Goal: Transaction & Acquisition: Obtain resource

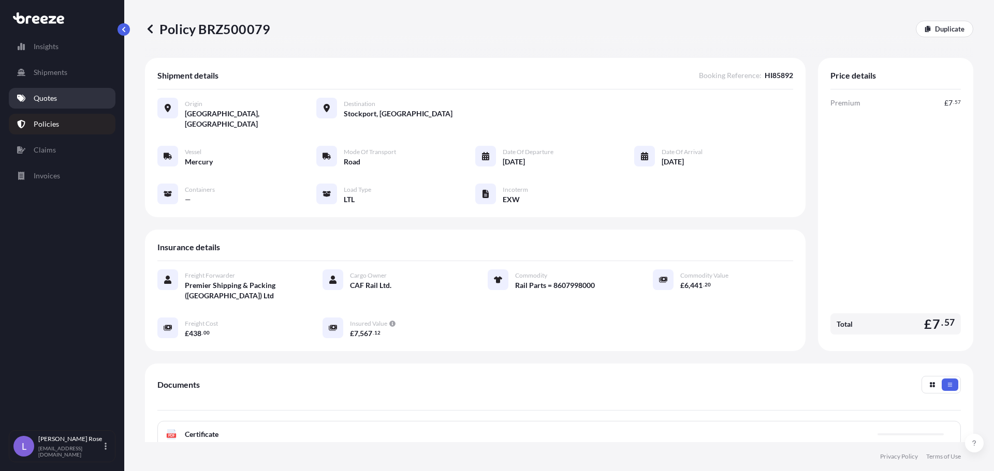
click at [52, 99] on p "Quotes" at bounding box center [45, 98] width 23 height 10
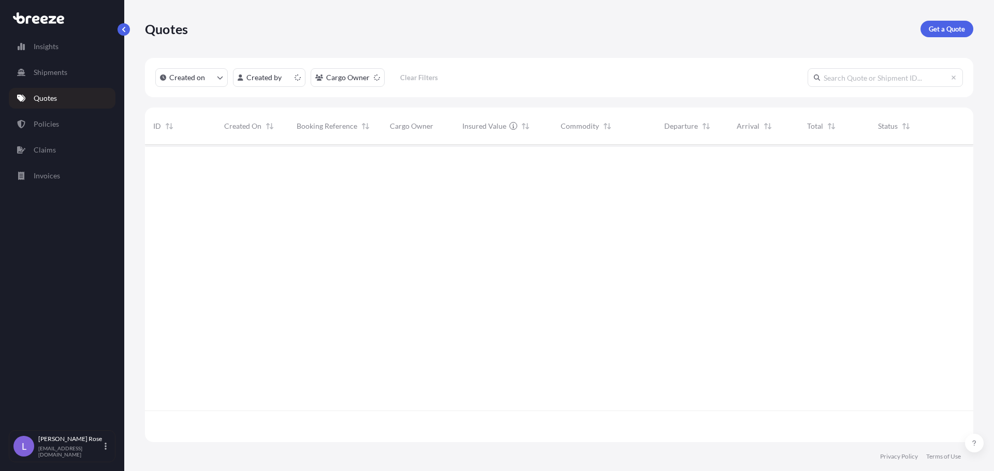
scroll to position [295, 820]
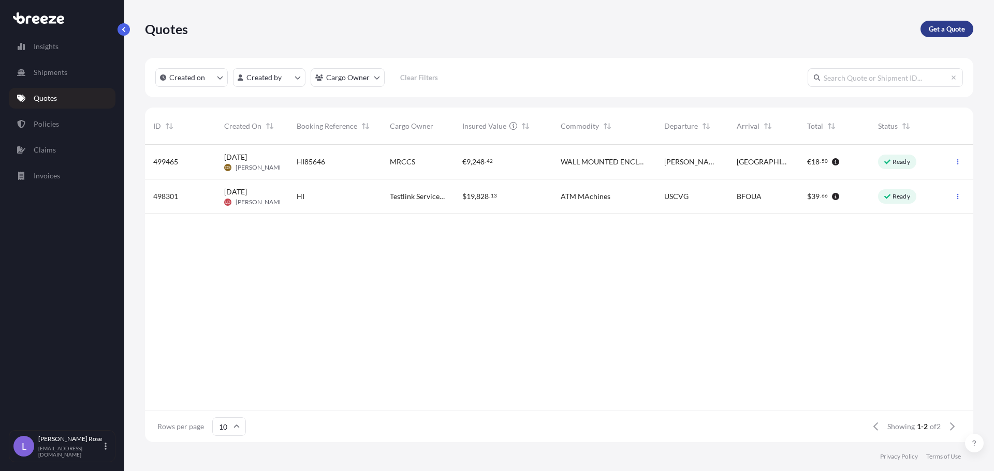
click at [948, 32] on p "Get a Quote" at bounding box center [946, 29] width 36 height 10
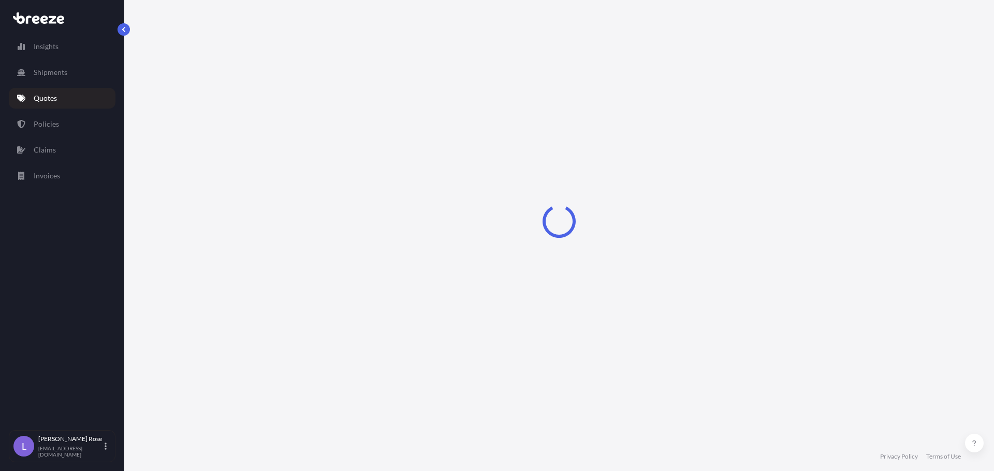
select select "Sea"
select select "1"
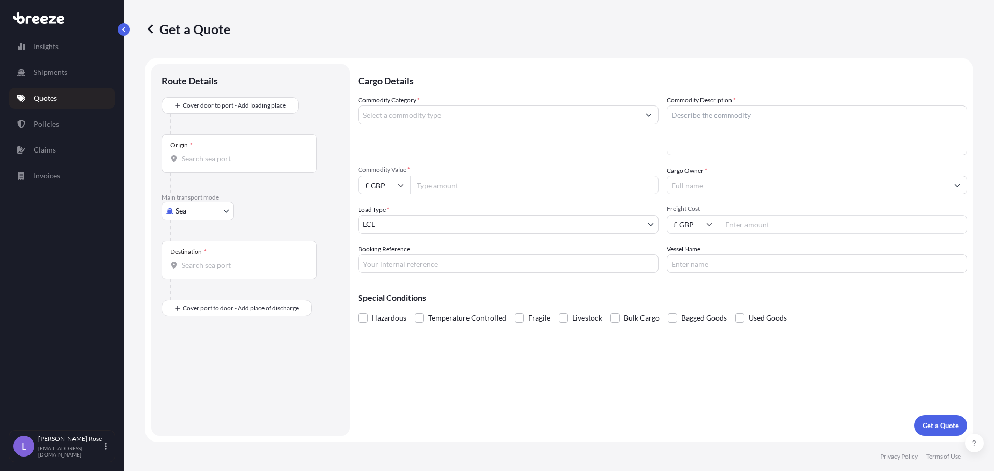
click at [210, 211] on body "Insights Shipments Quotes Policies Claims Invoices L [PERSON_NAME] [PERSON_NAME…" at bounding box center [497, 235] width 994 height 471
click at [197, 271] on span "Road" at bounding box center [189, 275] width 17 height 10
select select "Road"
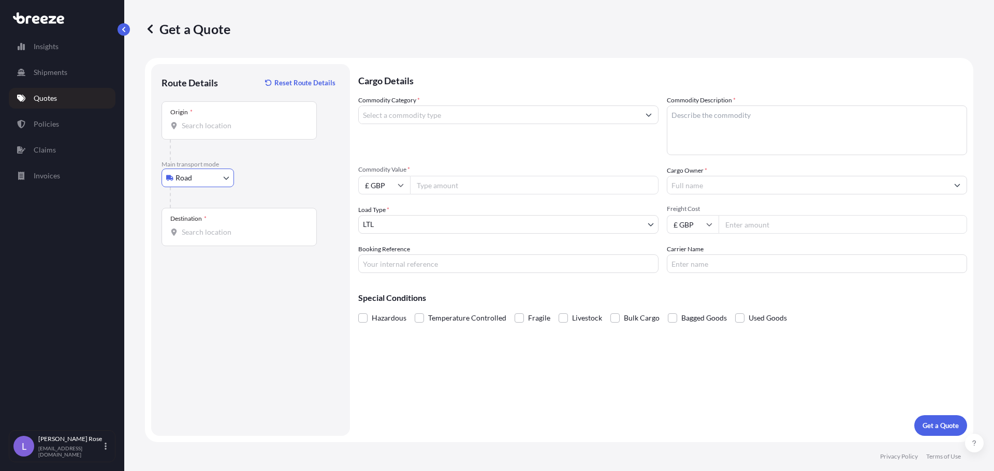
click at [215, 125] on input "Origin *" at bounding box center [243, 126] width 122 height 10
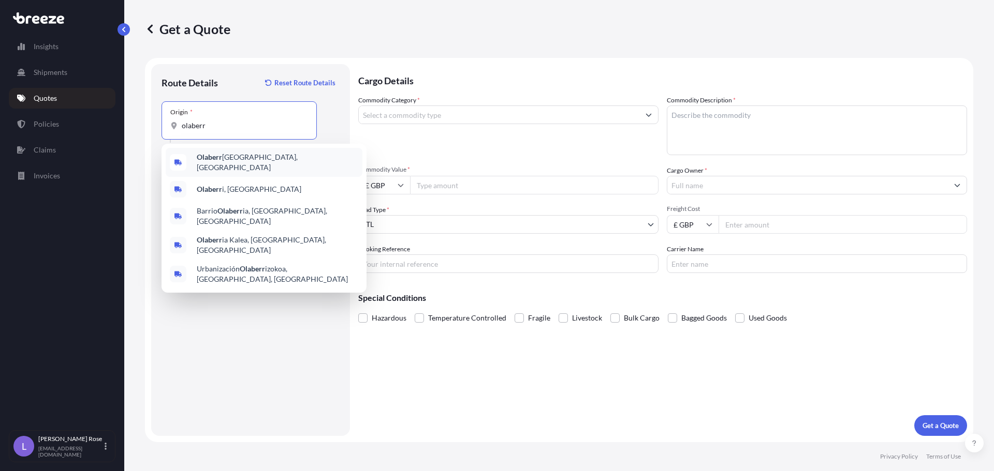
click at [254, 156] on div "Olaberr ia, [GEOGRAPHIC_DATA]" at bounding box center [264, 162] width 197 height 29
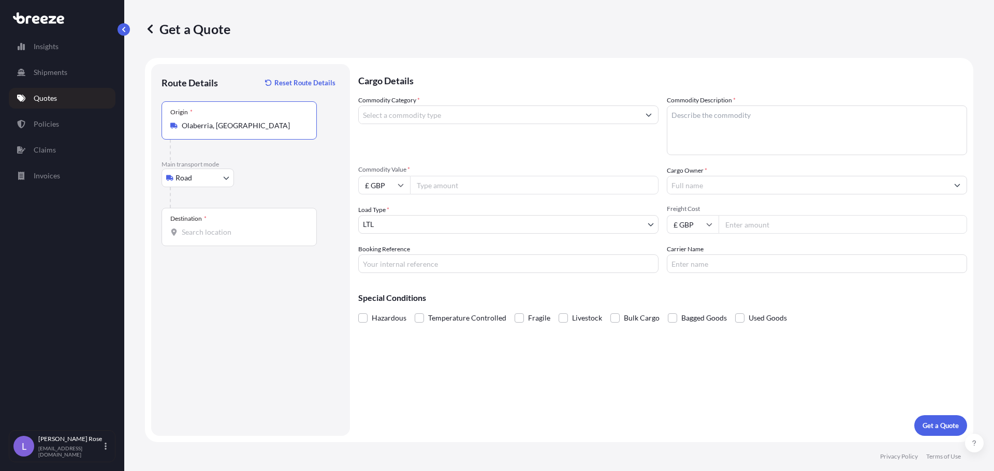
type input "Olaberria, [GEOGRAPHIC_DATA]"
click at [230, 228] on input "Destination *" at bounding box center [243, 232] width 122 height 10
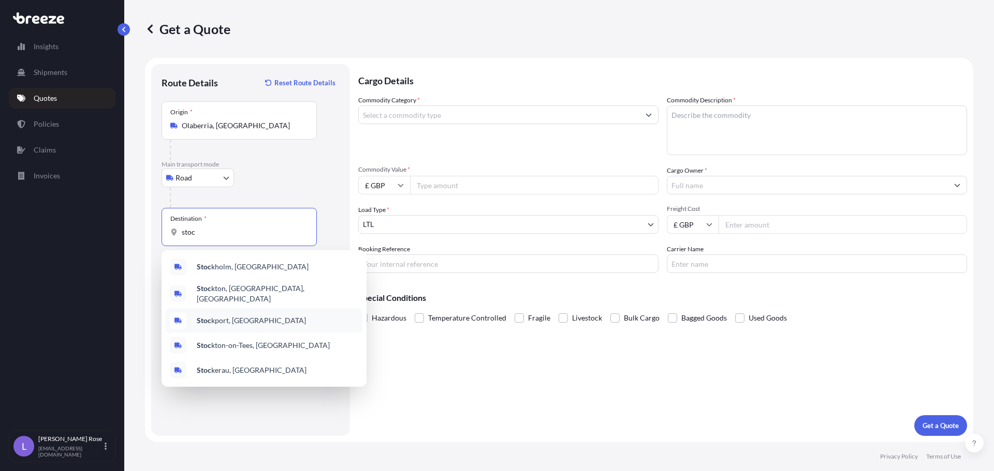
click at [230, 316] on span "Stoc kport, [GEOGRAPHIC_DATA]" at bounding box center [251, 321] width 109 height 10
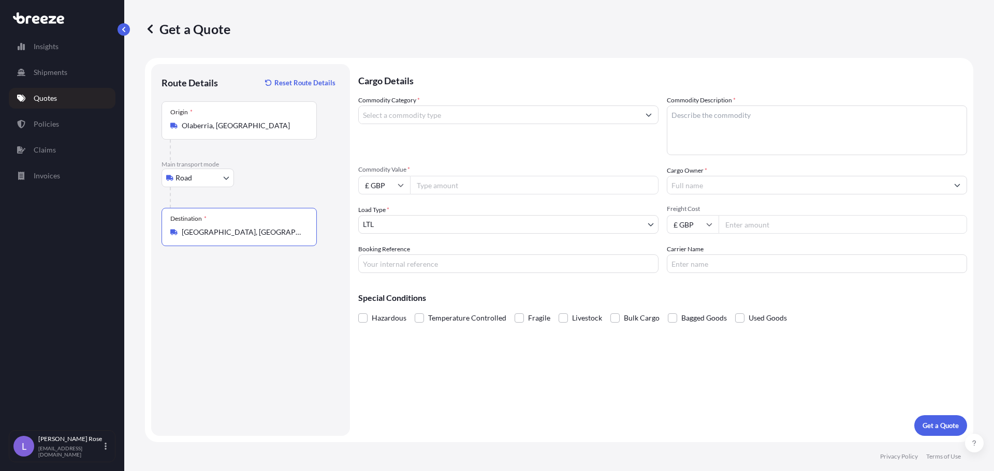
type input "[GEOGRAPHIC_DATA], [GEOGRAPHIC_DATA]"
click at [401, 117] on input "Commodity Category *" at bounding box center [499, 115] width 280 height 19
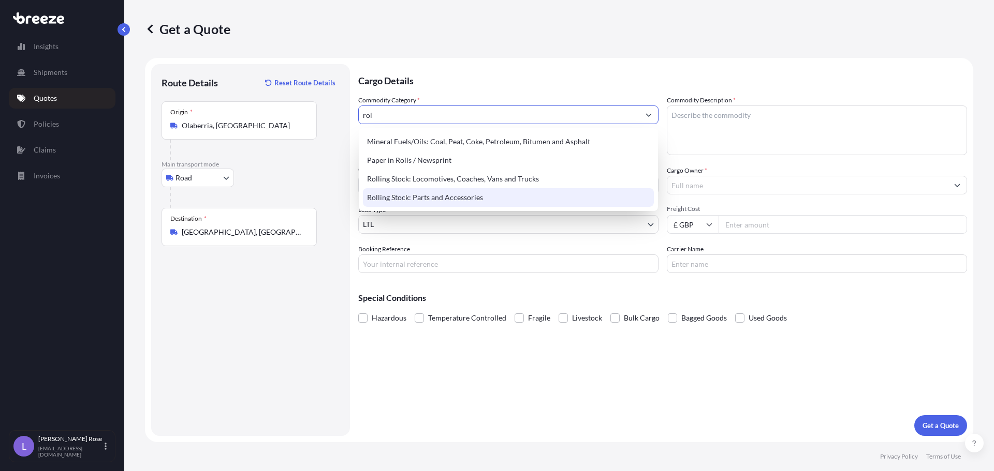
click at [418, 206] on div "Rolling Stock: Parts and Accessories" at bounding box center [508, 197] width 291 height 19
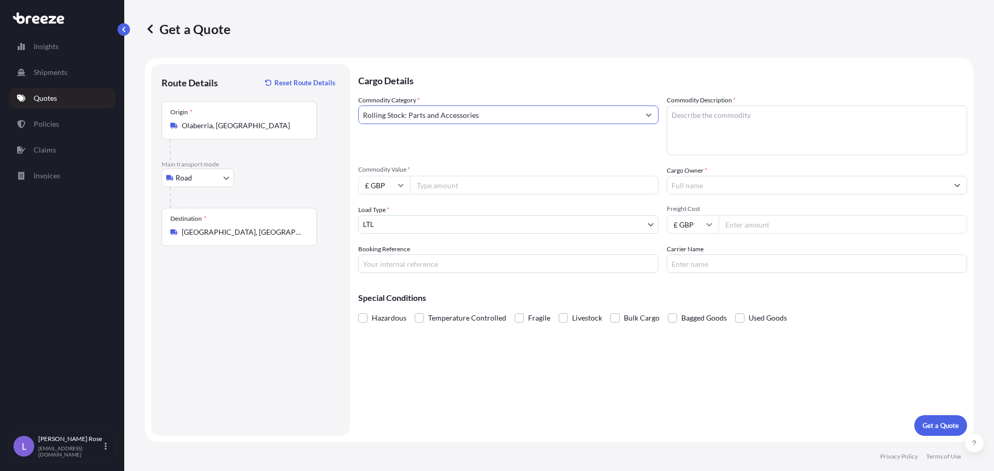
type input "Rolling Stock: Parts and Accessories"
click at [806, 116] on textarea "Commodity Description *" at bounding box center [816, 131] width 300 height 50
type textarea "Rail Parts = 8607998000"
click at [405, 189] on input "£ GBP" at bounding box center [384, 185] width 52 height 19
click at [380, 212] on div "€ EUR" at bounding box center [383, 214] width 43 height 20
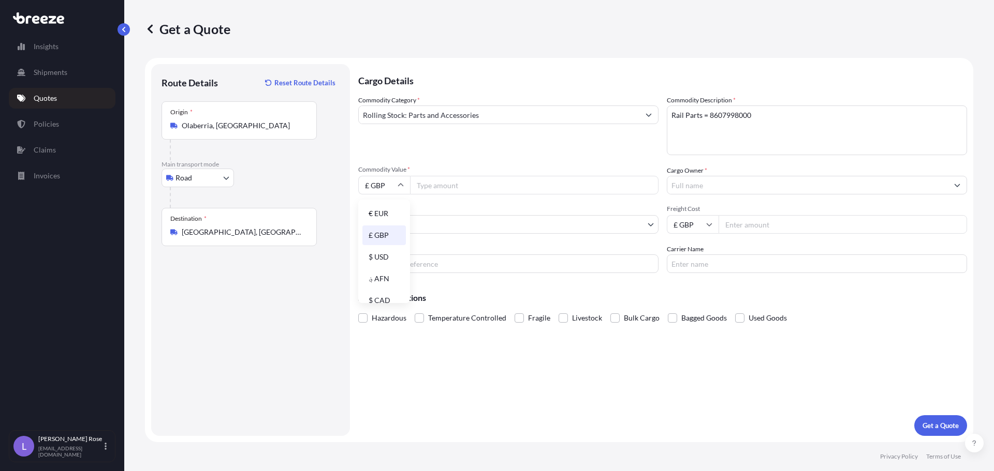
type input "€ EUR"
click at [435, 187] on input "Commodity Value *" at bounding box center [534, 185] width 248 height 19
type input "21420.00"
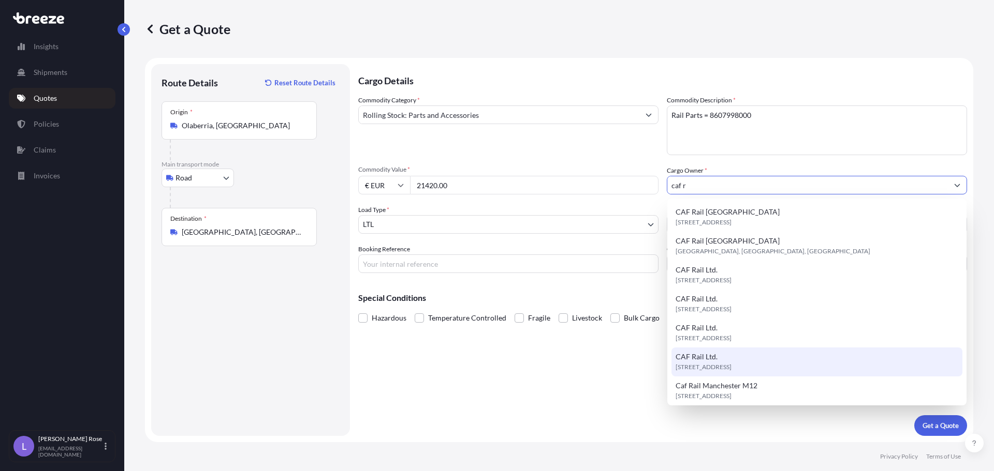
click at [745, 353] on div "CAF Rail Ltd. [STREET_ADDRESS]" at bounding box center [816, 362] width 291 height 29
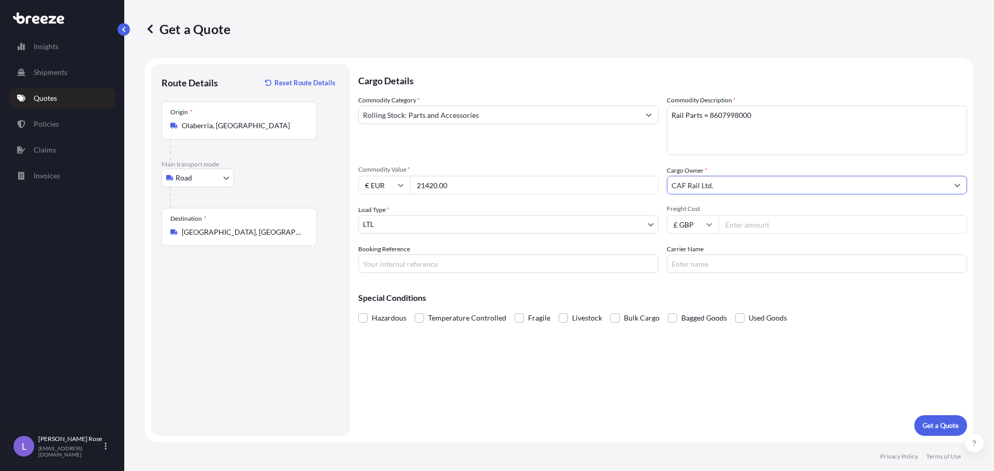
type input "CAF Rail Ltd."
click at [732, 225] on input "Freight Cost" at bounding box center [842, 224] width 248 height 19
click at [858, 232] on input "Freight Cost" at bounding box center [842, 224] width 248 height 19
type input "920"
click at [749, 262] on input "Carrier Name" at bounding box center [816, 264] width 300 height 19
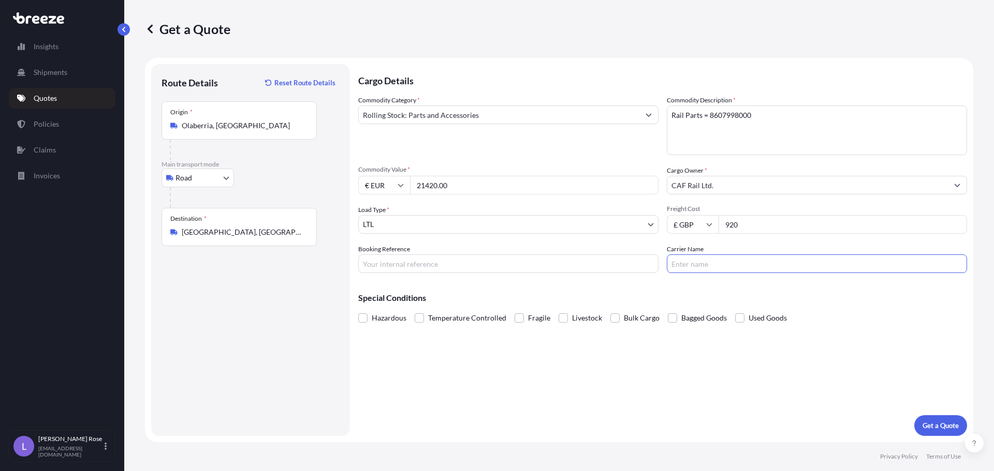
type input "Mercury"
click at [530, 268] on input "Booking Reference" at bounding box center [508, 264] width 300 height 19
type input "HI85904"
click at [924, 425] on p "Get a Quote" at bounding box center [940, 426] width 36 height 10
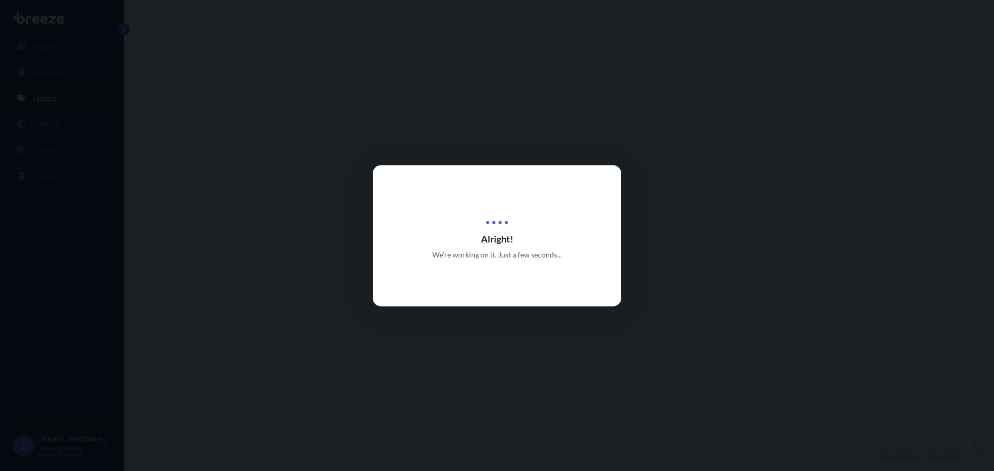
select select "Road"
select select "1"
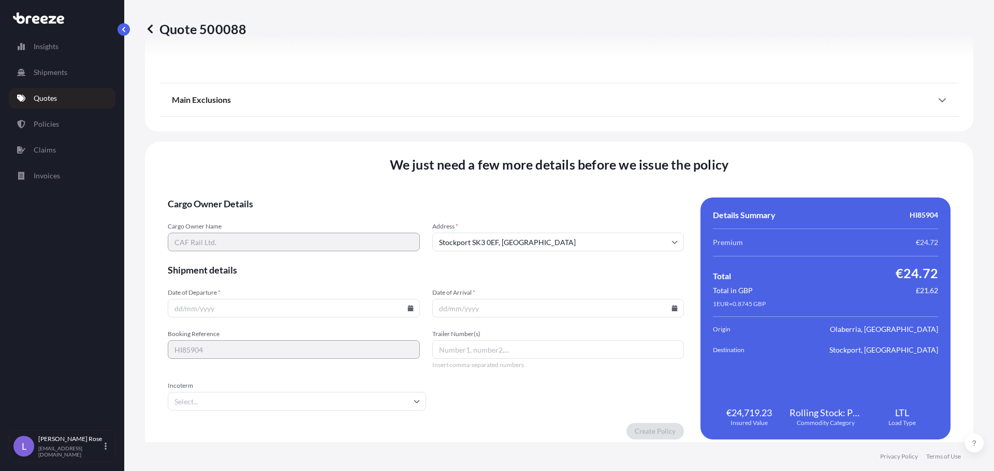
scroll to position [1171, 0]
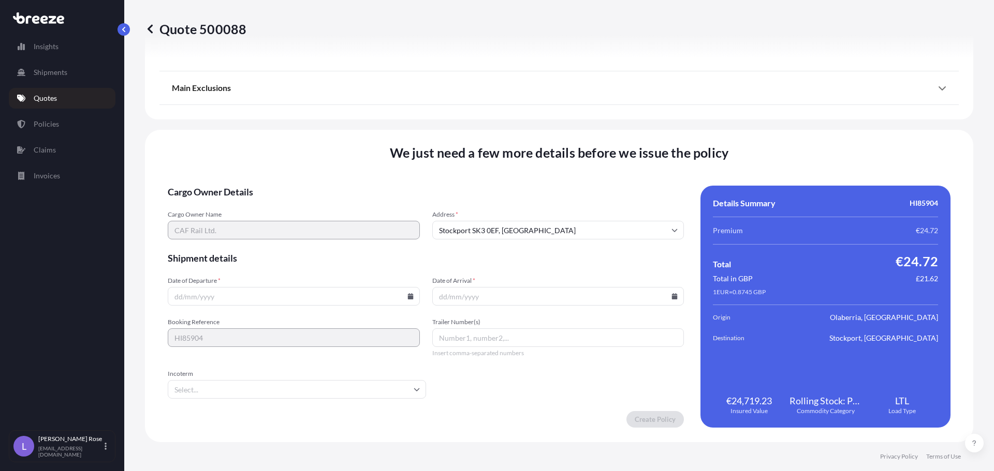
click at [409, 298] on icon at bounding box center [410, 296] width 6 height 6
click at [335, 223] on button "27" at bounding box center [340, 224] width 17 height 17
type input "[DATE]"
click at [672, 295] on icon at bounding box center [675, 296] width 6 height 6
click at [601, 244] on button "4" at bounding box center [602, 243] width 17 height 17
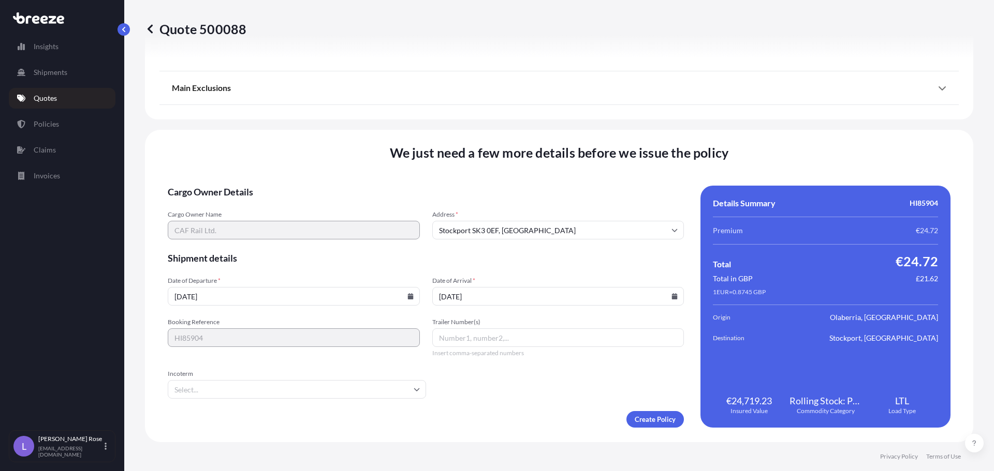
click at [663, 295] on input "[DATE]" at bounding box center [558, 296] width 252 height 19
click at [672, 296] on icon at bounding box center [674, 296] width 6 height 6
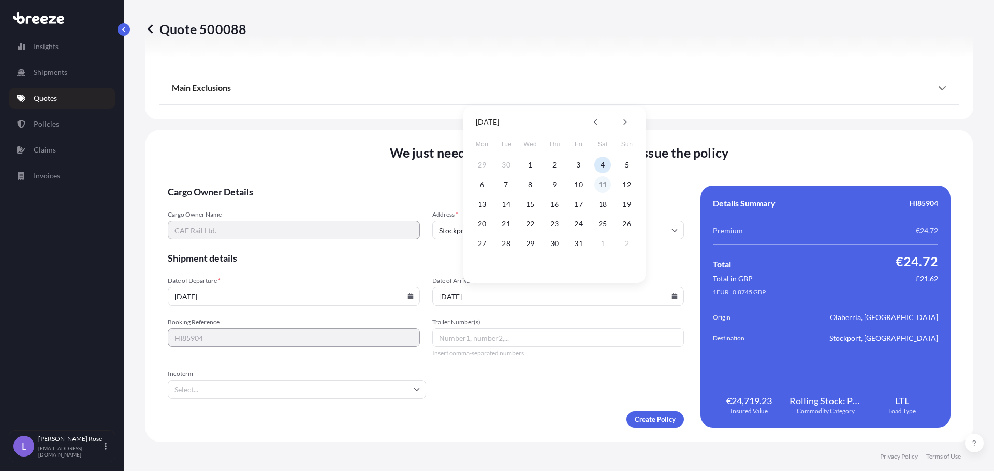
click at [605, 188] on button "11" at bounding box center [602, 184] width 17 height 17
type input "[DATE]"
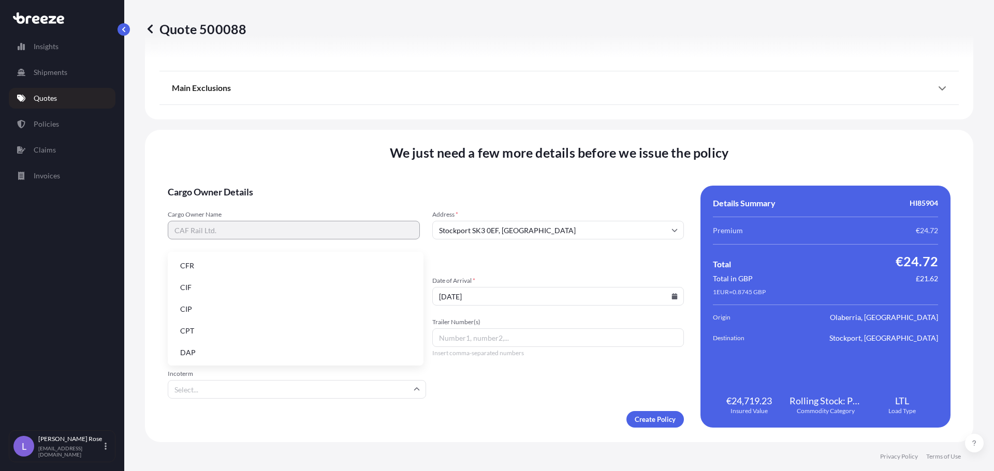
click at [387, 382] on input "Incoterm" at bounding box center [297, 389] width 258 height 19
click at [229, 313] on li "EXW" at bounding box center [295, 315] width 247 height 20
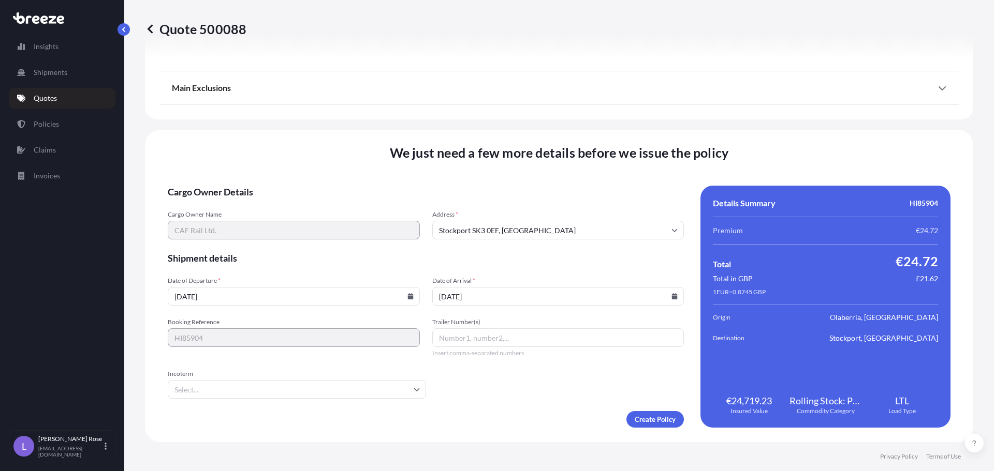
type input "EXW"
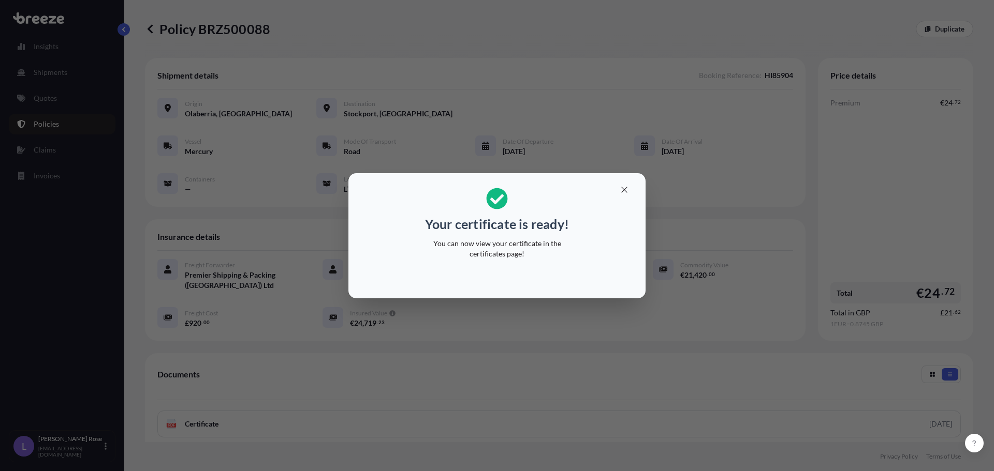
click at [672, 293] on div "Your certificate is ready! You can now view your certificate in the certificate…" at bounding box center [497, 235] width 994 height 471
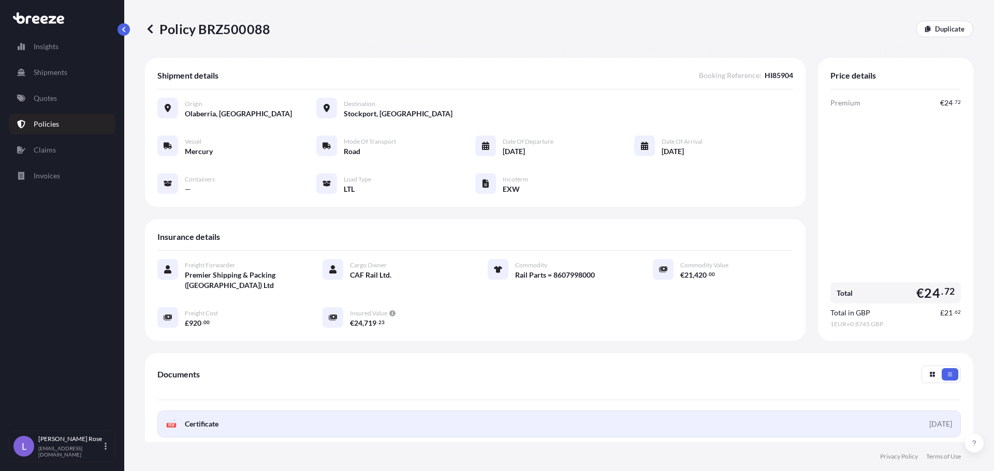
click at [313, 424] on link "PDF Certificate [DATE]" at bounding box center [558, 424] width 803 height 27
